Goal: Task Accomplishment & Management: Use online tool/utility

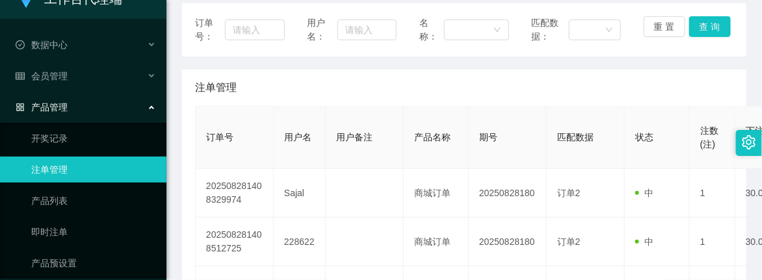
scroll to position [62, 0]
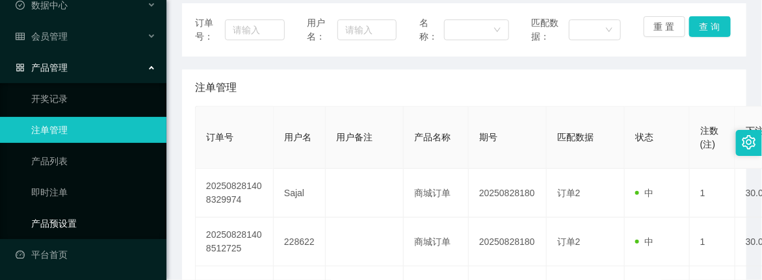
click at [64, 220] on link "产品预设置" at bounding box center [93, 224] width 125 height 26
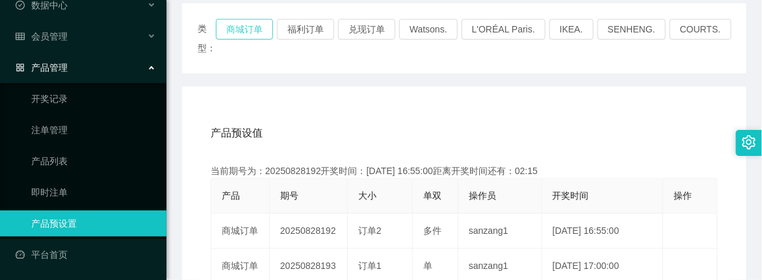
drag, startPoint x: 263, startPoint y: 26, endPoint x: 271, endPoint y: 32, distance: 10.2
click at [263, 26] on button "商城订单" at bounding box center [244, 29] width 57 height 21
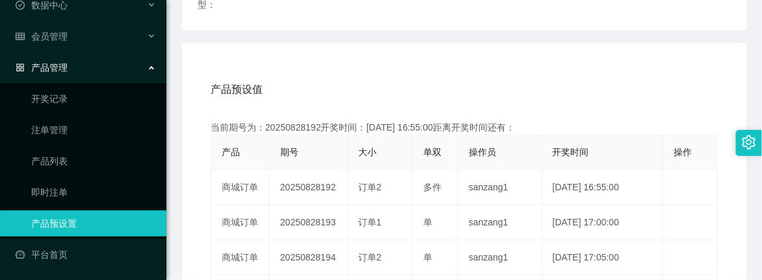
scroll to position [244, 0]
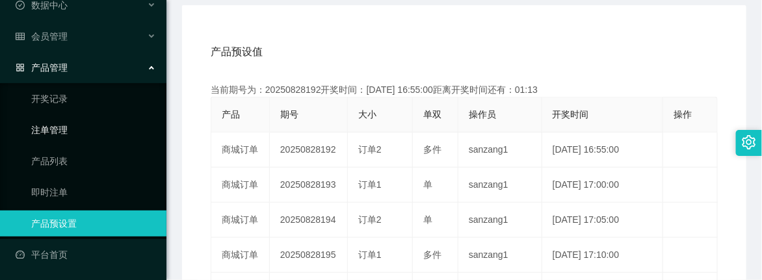
drag, startPoint x: 59, startPoint y: 123, endPoint x: 75, endPoint y: 119, distance: 16.2
click at [59, 123] on link "注单管理" at bounding box center [93, 130] width 125 height 26
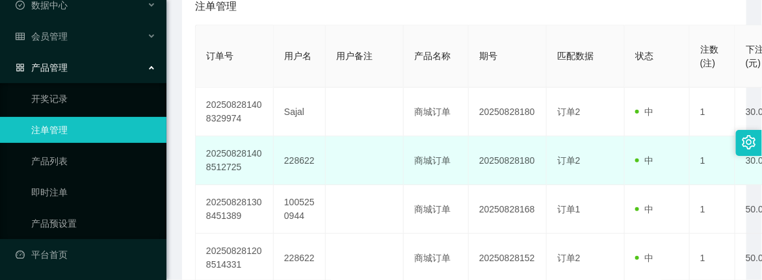
scroll to position [81, 0]
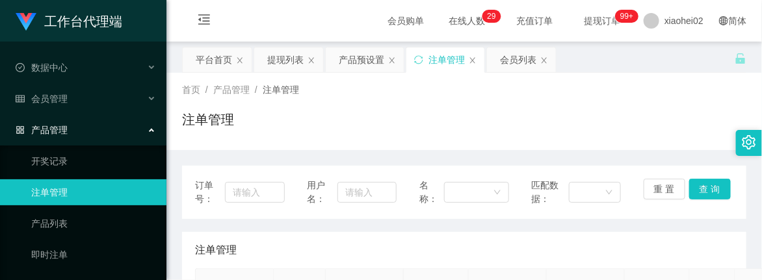
scroll to position [244, 0]
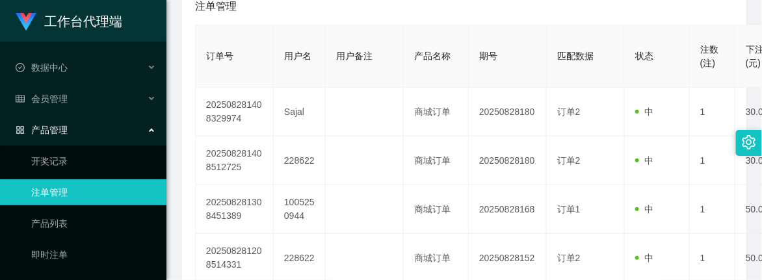
scroll to position [62, 0]
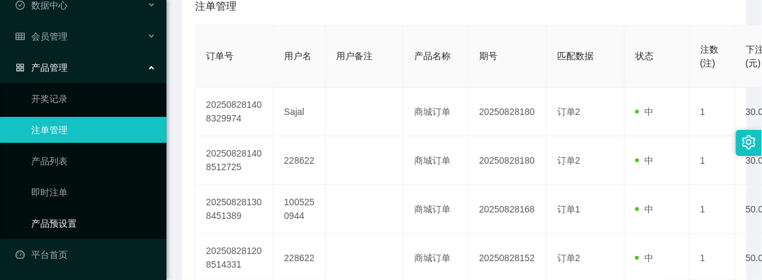
click at [59, 225] on link "产品预设置" at bounding box center [93, 224] width 125 height 26
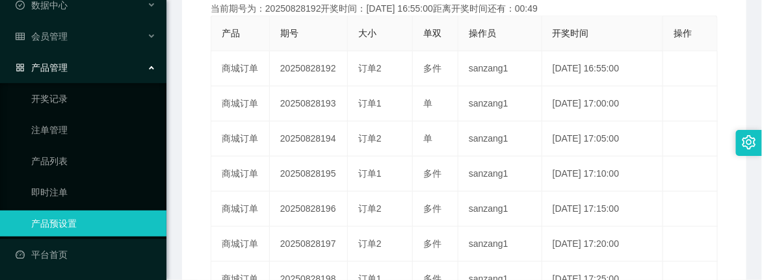
scroll to position [244, 0]
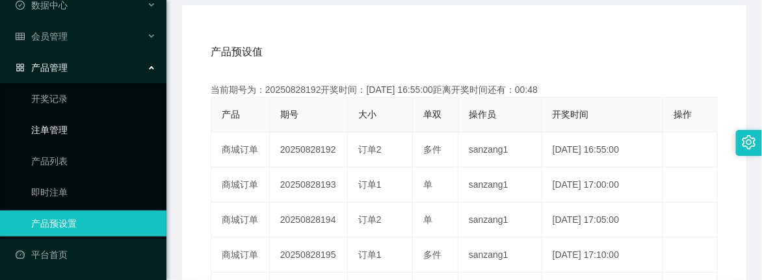
click at [56, 121] on link "注单管理" at bounding box center [93, 130] width 125 height 26
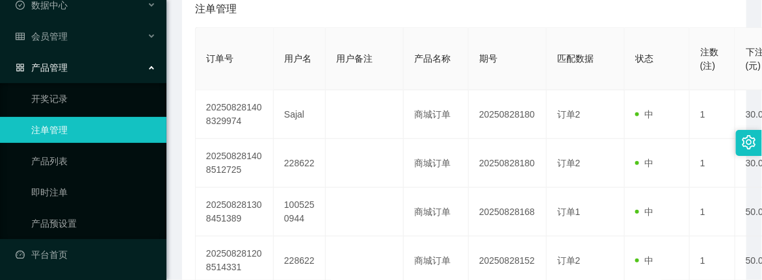
scroll to position [244, 0]
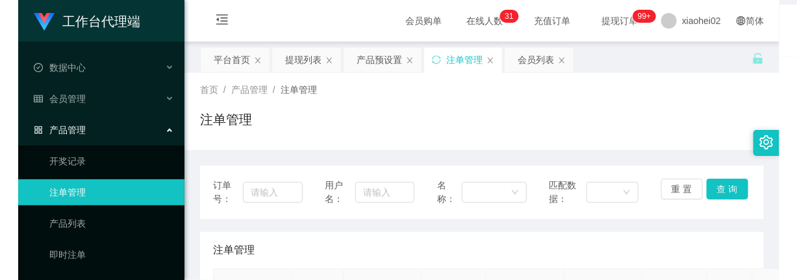
scroll to position [244, 0]
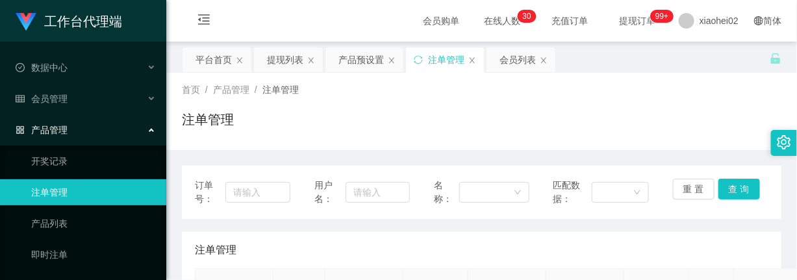
scroll to position [162, 0]
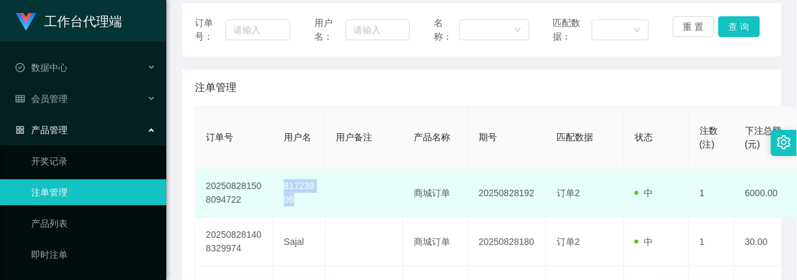
drag, startPoint x: 284, startPoint y: 185, endPoint x: 305, endPoint y: 209, distance: 31.7
click at [305, 209] on td "81723906" at bounding box center [300, 193] width 52 height 49
copy td "81723906"
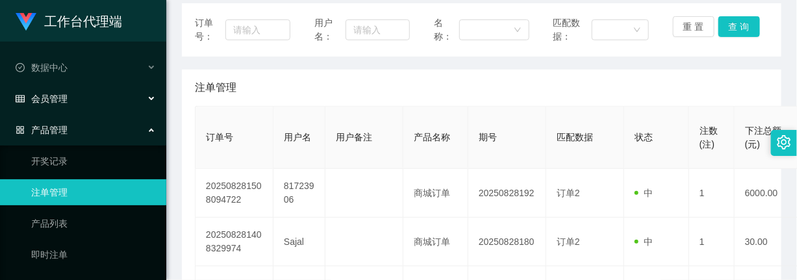
click at [47, 92] on div "会员管理" at bounding box center [83, 99] width 166 height 26
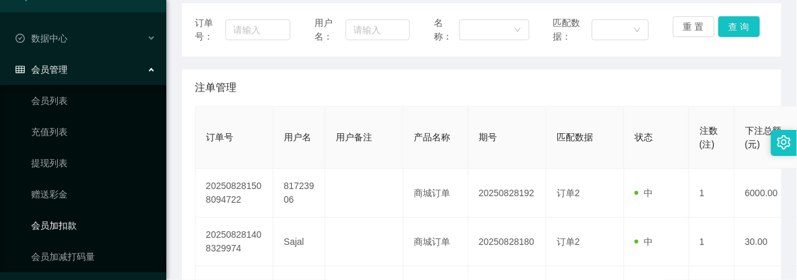
scroll to position [0, 0]
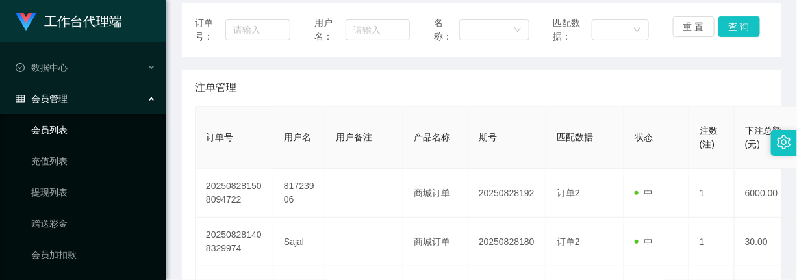
click at [54, 127] on link "会员列表" at bounding box center [93, 130] width 125 height 26
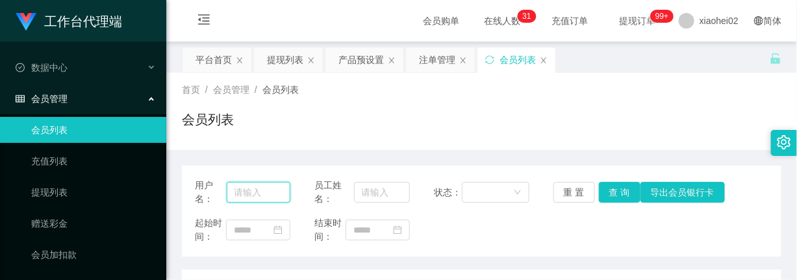
click at [261, 184] on input "text" at bounding box center [259, 192] width 64 height 21
paste input "81723906"
type input "81723906"
click at [606, 196] on button "查 询" at bounding box center [620, 192] width 42 height 21
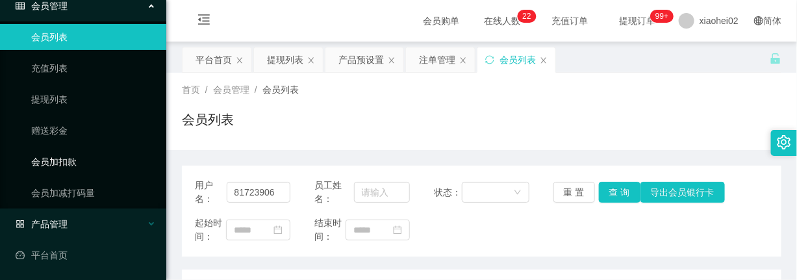
scroll to position [94, 0]
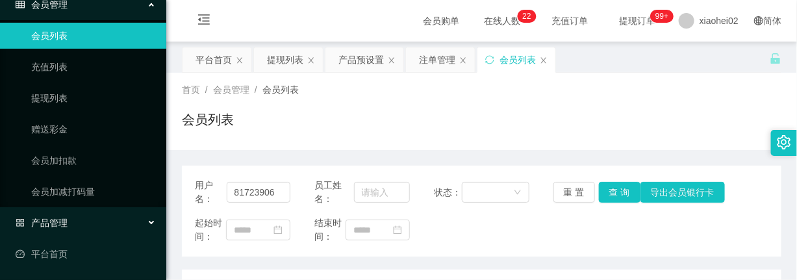
click at [60, 221] on span "产品管理" at bounding box center [42, 223] width 52 height 10
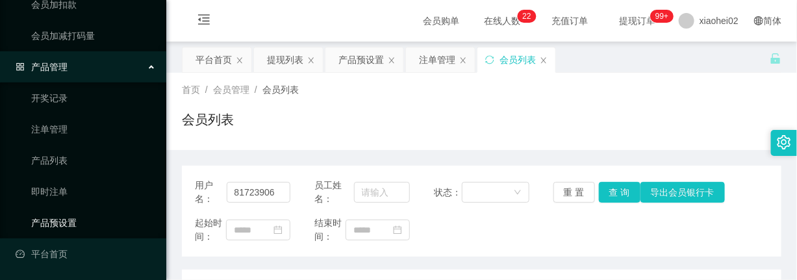
click at [68, 219] on link "产品预设置" at bounding box center [93, 223] width 125 height 26
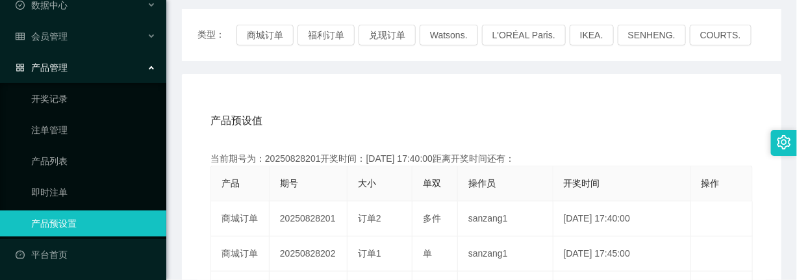
scroll to position [162, 0]
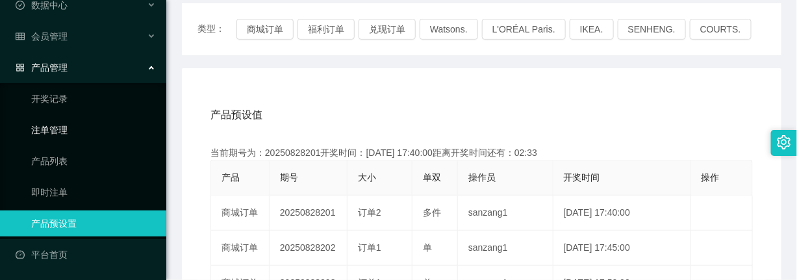
click at [66, 129] on link "注单管理" at bounding box center [93, 130] width 125 height 26
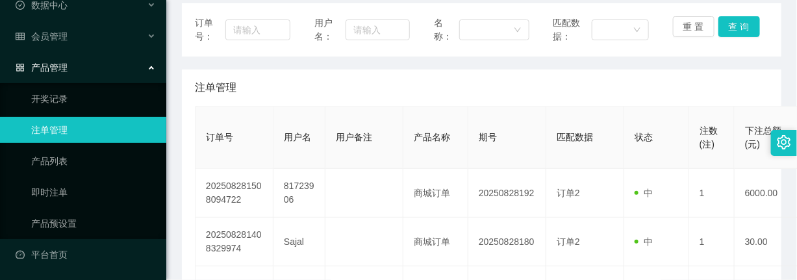
scroll to position [244, 0]
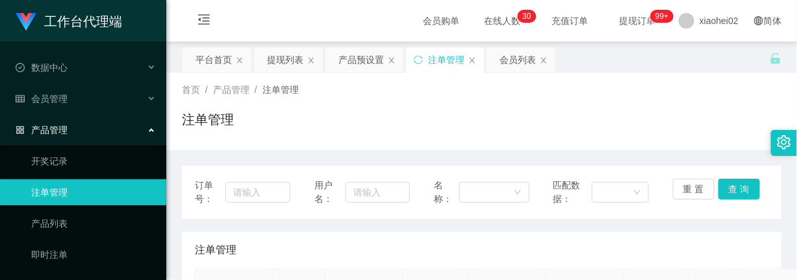
scroll to position [162, 0]
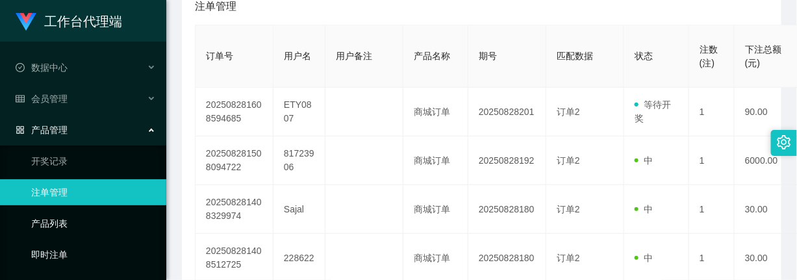
scroll to position [62, 0]
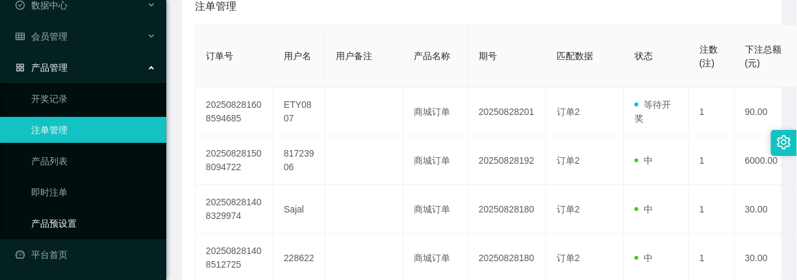
drag, startPoint x: 71, startPoint y: 218, endPoint x: 140, endPoint y: 210, distance: 69.3
click at [71, 218] on link "产品预设置" at bounding box center [93, 224] width 125 height 26
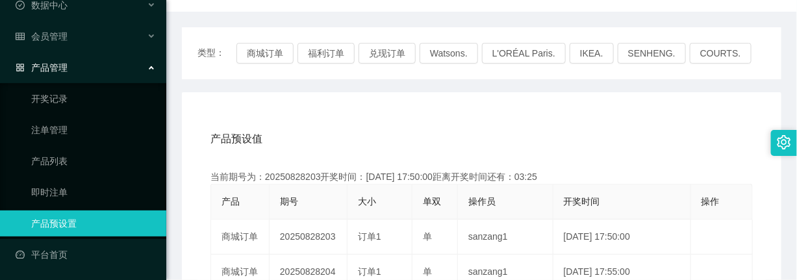
scroll to position [244, 0]
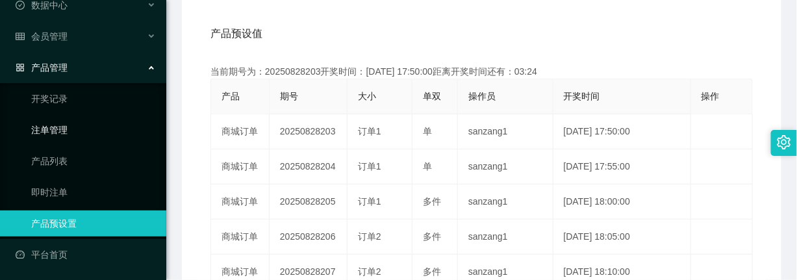
drag, startPoint x: 54, startPoint y: 132, endPoint x: 144, endPoint y: 133, distance: 89.7
click at [53, 132] on link "注单管理" at bounding box center [93, 130] width 125 height 26
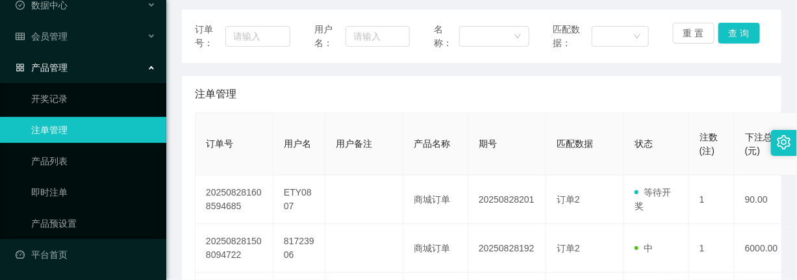
scroll to position [162, 0]
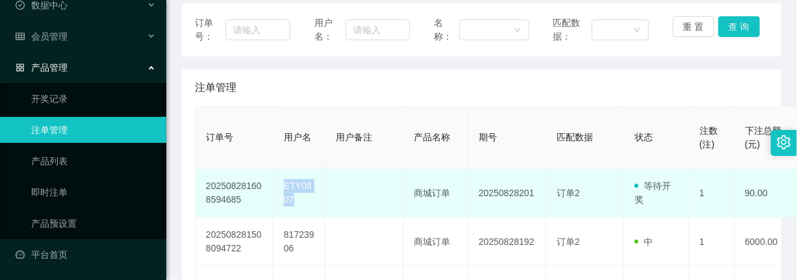
drag, startPoint x: 296, startPoint y: 200, endPoint x: 284, endPoint y: 179, distance: 24.2
click at [284, 179] on td "ETY0807" at bounding box center [300, 193] width 52 height 49
copy td "ETY0807"
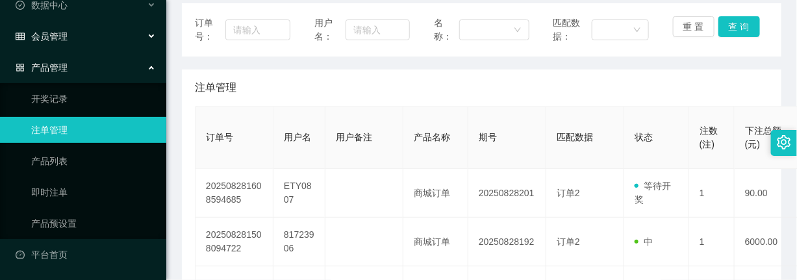
click at [132, 39] on div "会员管理" at bounding box center [83, 36] width 166 height 26
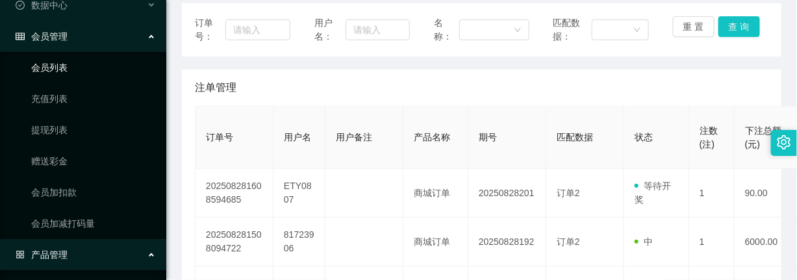
click at [58, 70] on link "会员列表" at bounding box center [93, 68] width 125 height 26
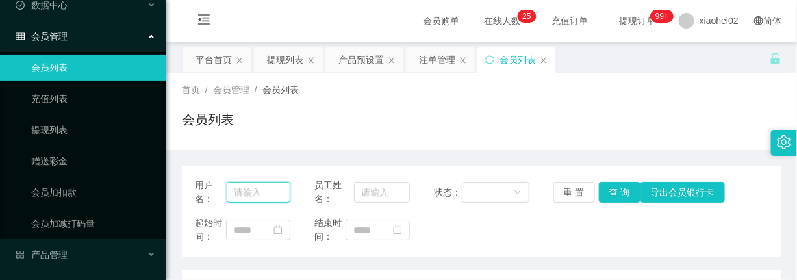
click at [244, 195] on input "text" at bounding box center [259, 192] width 64 height 21
paste input "ETY0807"
type input "ETY0807"
click at [602, 196] on button "查 询" at bounding box center [620, 192] width 42 height 21
